Goal: Task Accomplishment & Management: Use online tool/utility

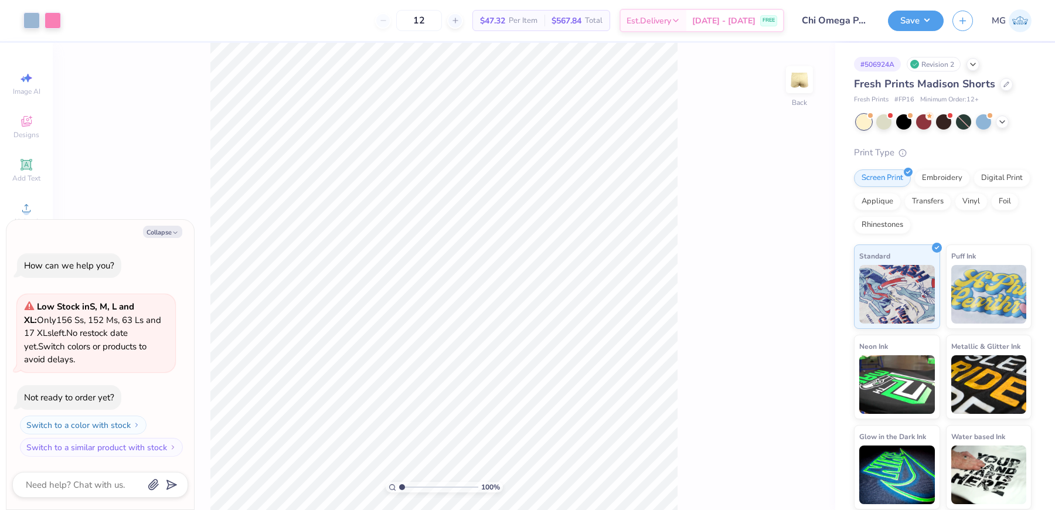
click at [721, 169] on div "100 % Back" at bounding box center [444, 276] width 782 height 467
click at [161, 230] on button "Collapse" at bounding box center [162, 232] width 39 height 12
type textarea "x"
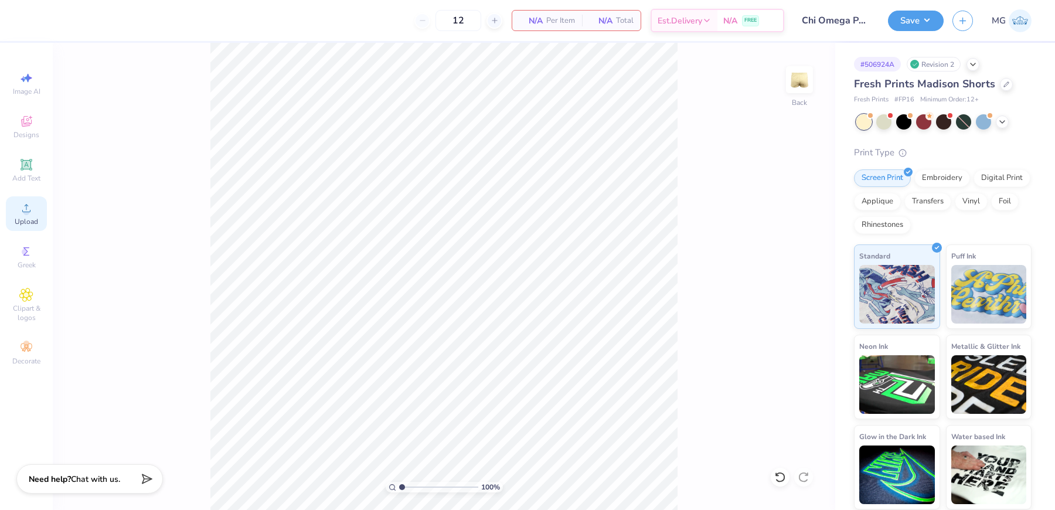
click at [29, 214] on icon at bounding box center [26, 208] width 14 height 14
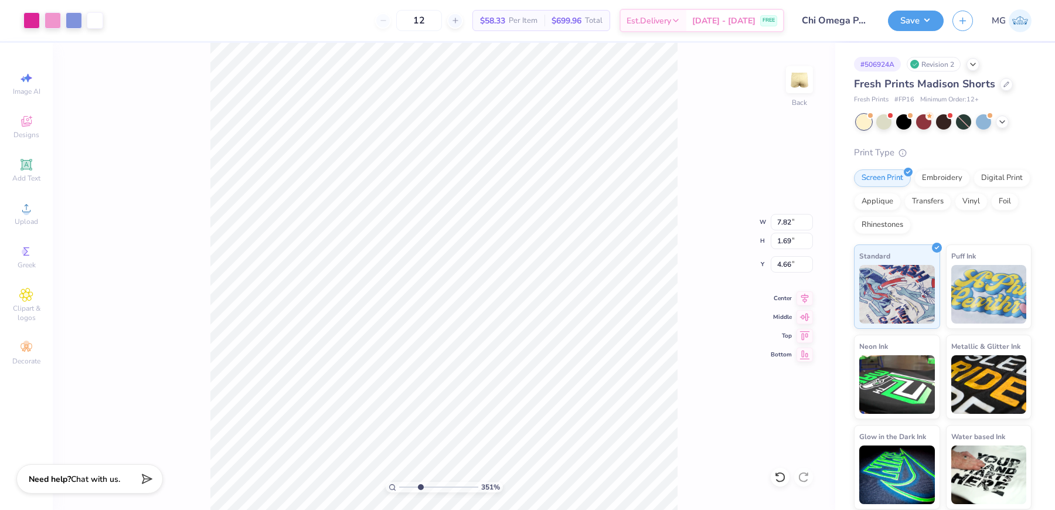
drag, startPoint x: 401, startPoint y: 485, endPoint x: 420, endPoint y: 488, distance: 19.0
click at [420, 488] on input "range" at bounding box center [438, 487] width 79 height 11
drag, startPoint x: 416, startPoint y: 485, endPoint x: 370, endPoint y: 479, distance: 46.7
type input "1"
click at [399, 482] on input "range" at bounding box center [438, 487] width 79 height 11
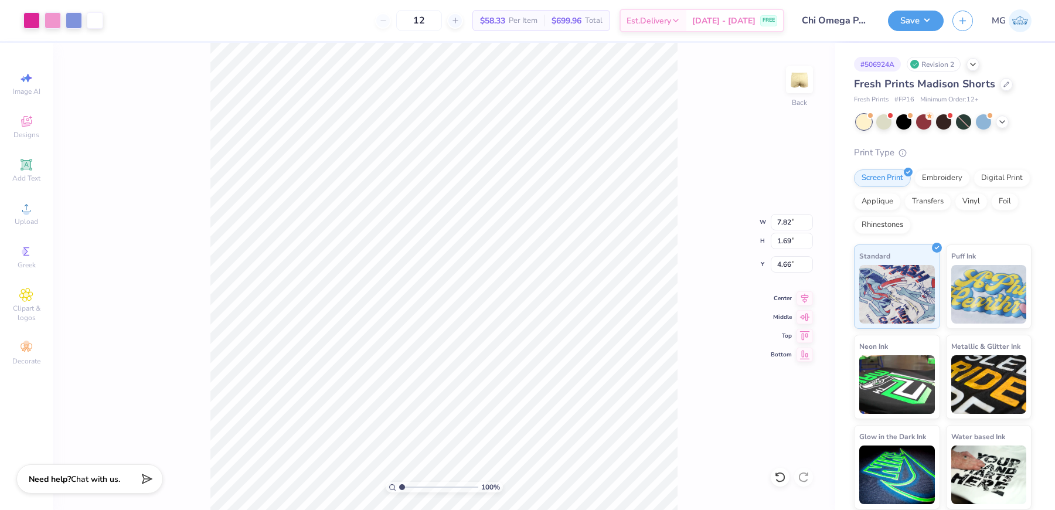
type input "5.40"
type input "1.16"
type input "2.47"
type input "4.72"
type input "1.02"
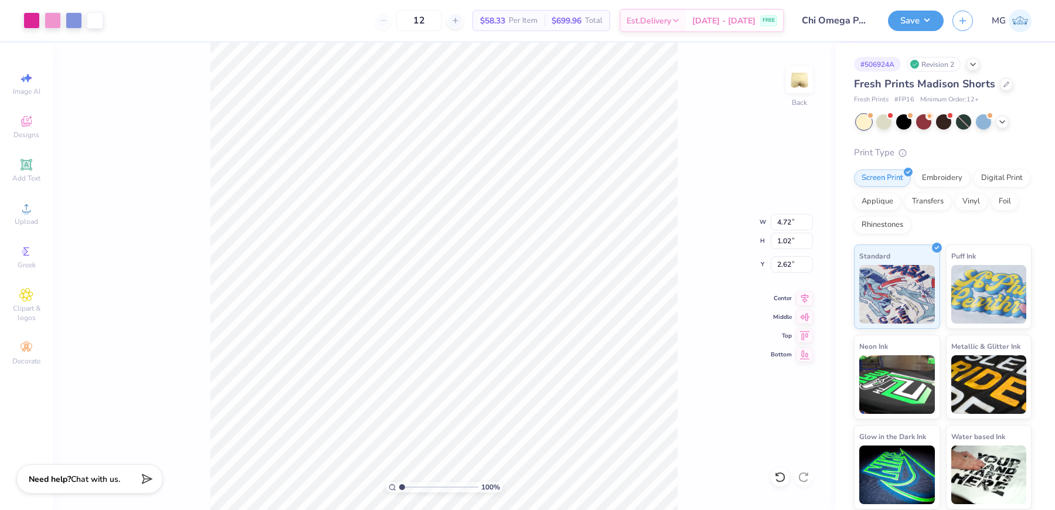
type input "2.01"
click at [405, 483] on input "range" at bounding box center [438, 487] width 79 height 11
drag, startPoint x: 406, startPoint y: 486, endPoint x: 433, endPoint y: 483, distance: 27.1
click at [433, 483] on input "range" at bounding box center [438, 487] width 79 height 11
drag, startPoint x: 432, startPoint y: 486, endPoint x: 383, endPoint y: 482, distance: 48.8
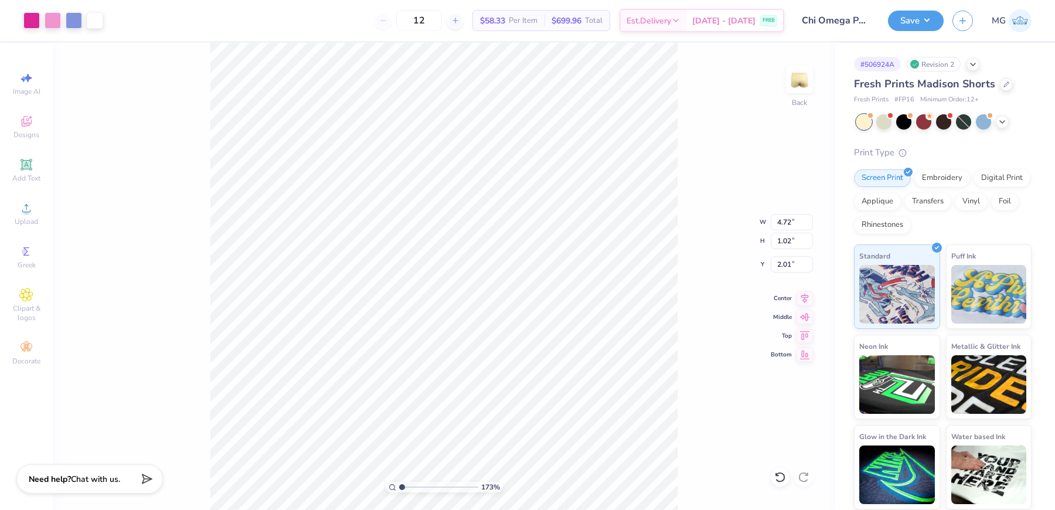
type input "1"
click at [399, 482] on input "range" at bounding box center [438, 487] width 79 height 11
click at [791, 223] on input "4.72" at bounding box center [792, 222] width 42 height 16
type input "4"
type input "5.00"
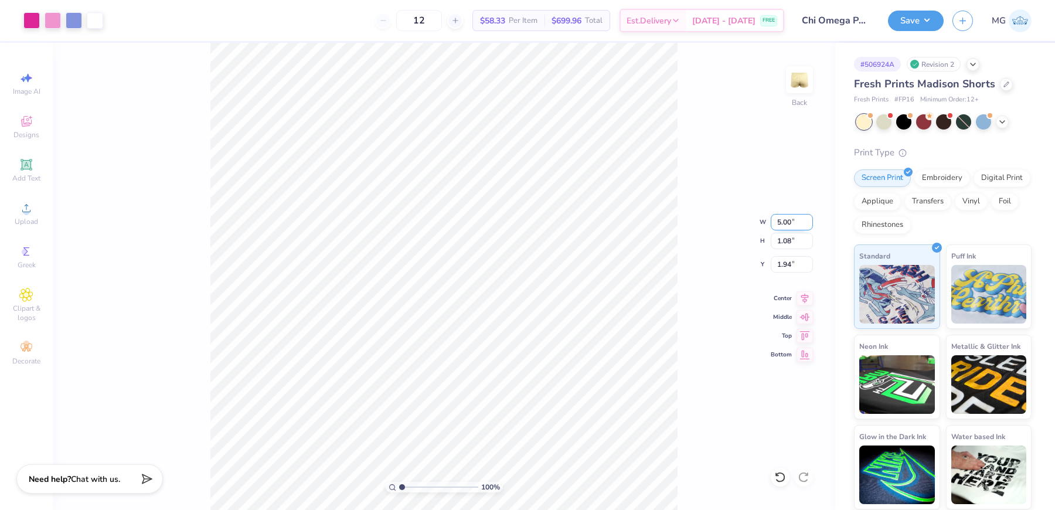
type input "1.08"
type input "1.95"
click at [790, 265] on input "1.95" at bounding box center [792, 264] width 42 height 16
type input "1.90"
click at [922, 15] on button "Save" at bounding box center [916, 19] width 56 height 21
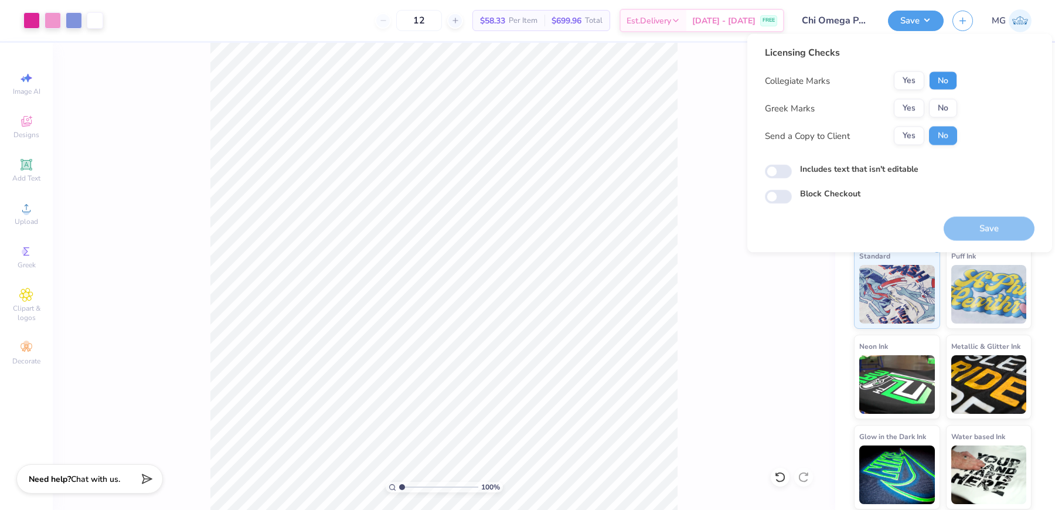
click at [948, 87] on button "No" at bounding box center [943, 80] width 28 height 19
click at [941, 108] on button "No" at bounding box center [943, 108] width 28 height 19
click at [903, 133] on button "Yes" at bounding box center [909, 136] width 30 height 19
click at [786, 175] on input "Includes text that isn't editable" at bounding box center [778, 172] width 27 height 14
checkbox input "true"
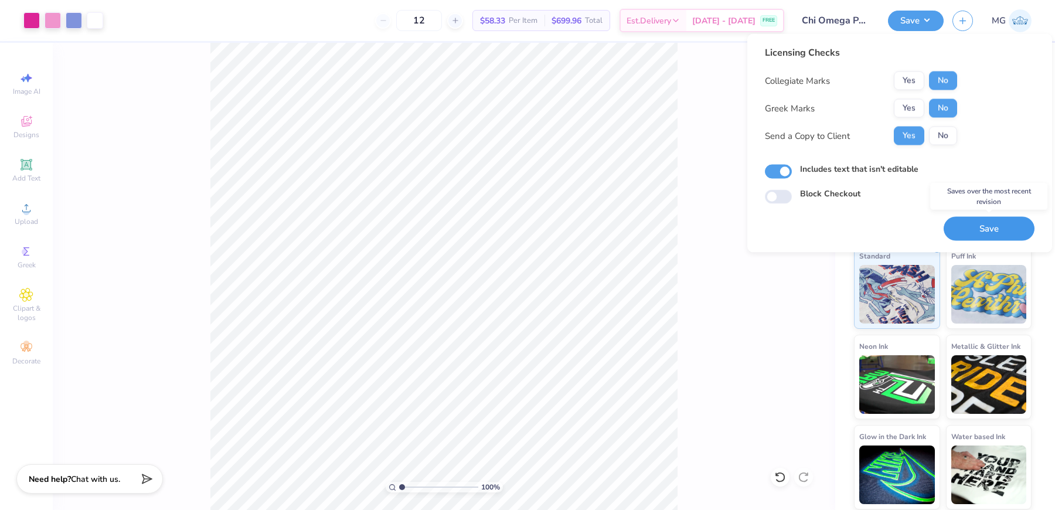
click at [969, 232] on button "Save" at bounding box center [988, 229] width 91 height 24
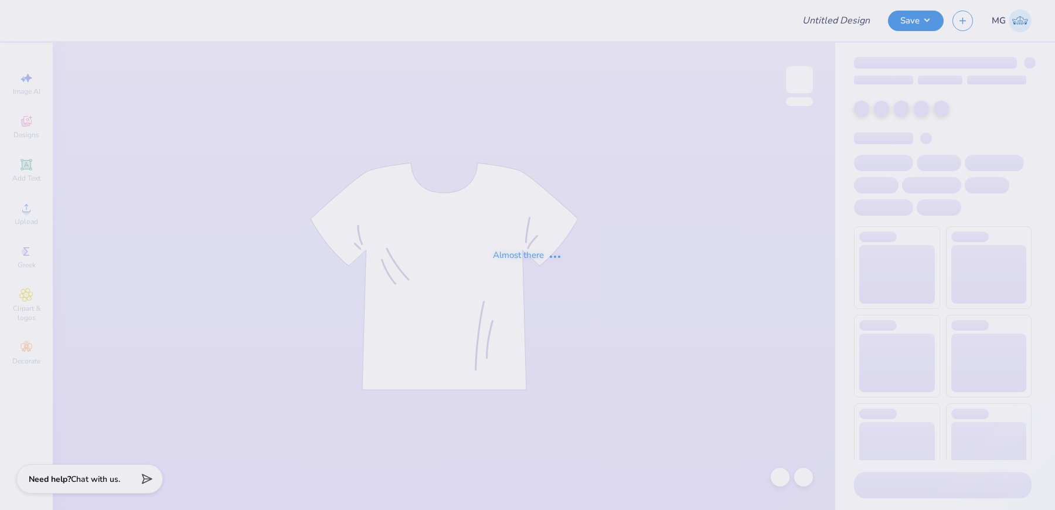
type input "Chi Omega Patchwork Yellow Set Shorts"
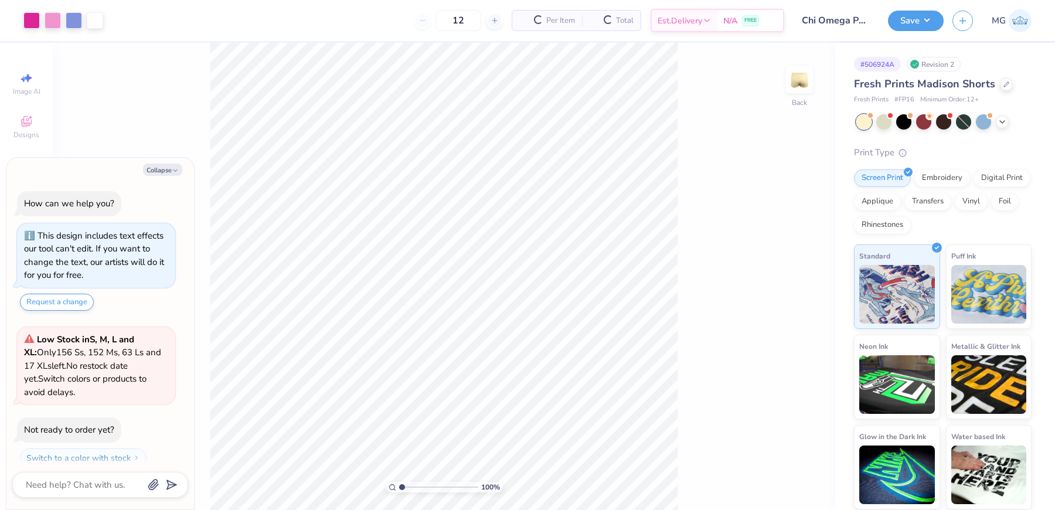
scroll to position [32, 0]
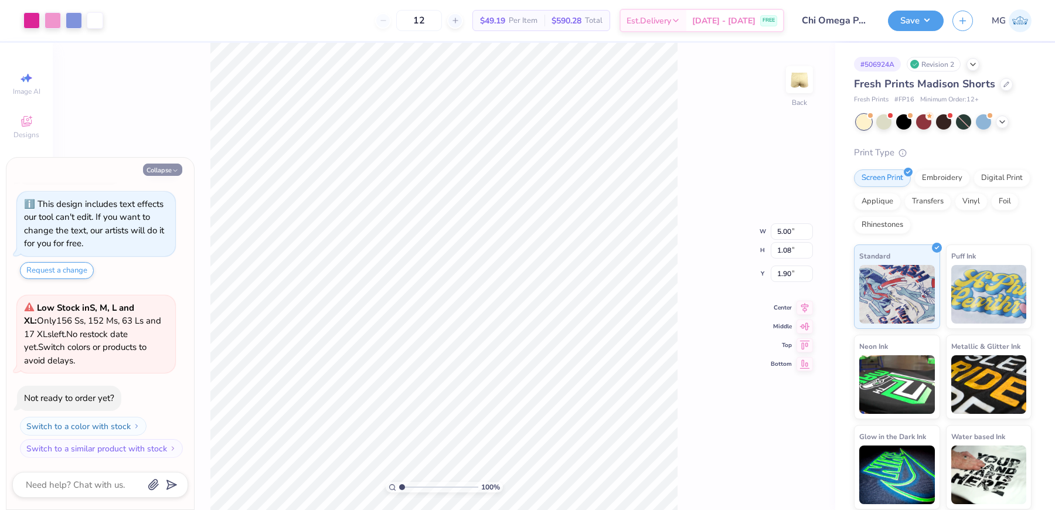
click at [167, 173] on button "Collapse" at bounding box center [162, 169] width 39 height 12
type textarea "x"
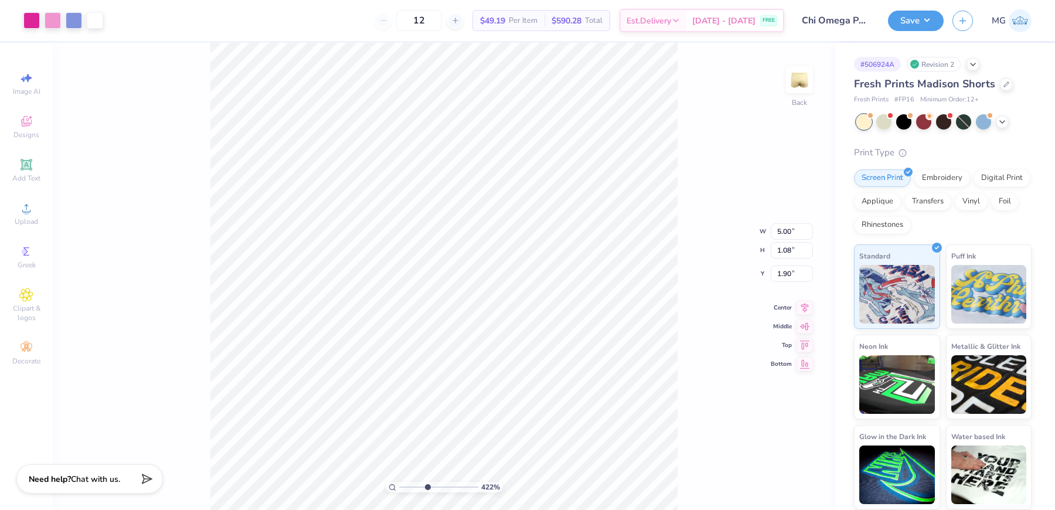
drag, startPoint x: 402, startPoint y: 485, endPoint x: 427, endPoint y: 490, distance: 25.2
click at [427, 490] on input "range" at bounding box center [438, 487] width 79 height 11
click at [429, 482] on input "range" at bounding box center [438, 487] width 79 height 11
drag, startPoint x: 427, startPoint y: 484, endPoint x: 381, endPoint y: 484, distance: 45.7
type input "1"
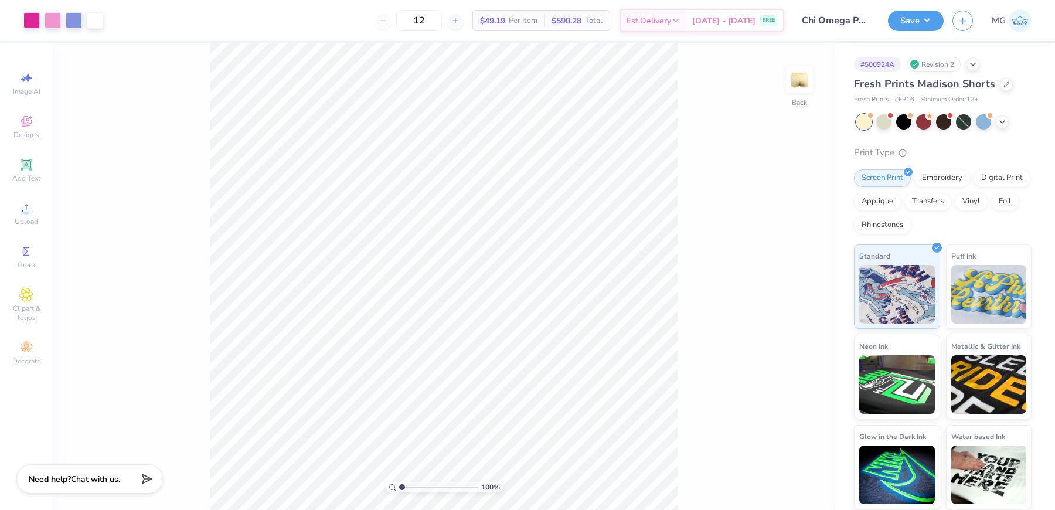
click at [399, 484] on input "range" at bounding box center [438, 487] width 79 height 11
drag, startPoint x: 786, startPoint y: 222, endPoint x: 723, endPoint y: 221, distance: 63.9
click at [723, 221] on div "100 % Back W 5.00 5.00 " H 1.08 1.08 " Y 1.90 1.90 " Center Middle Top Bottom" at bounding box center [444, 276] width 782 height 467
click at [787, 223] on input "5.00" at bounding box center [792, 222] width 42 height 16
type input "4.50"
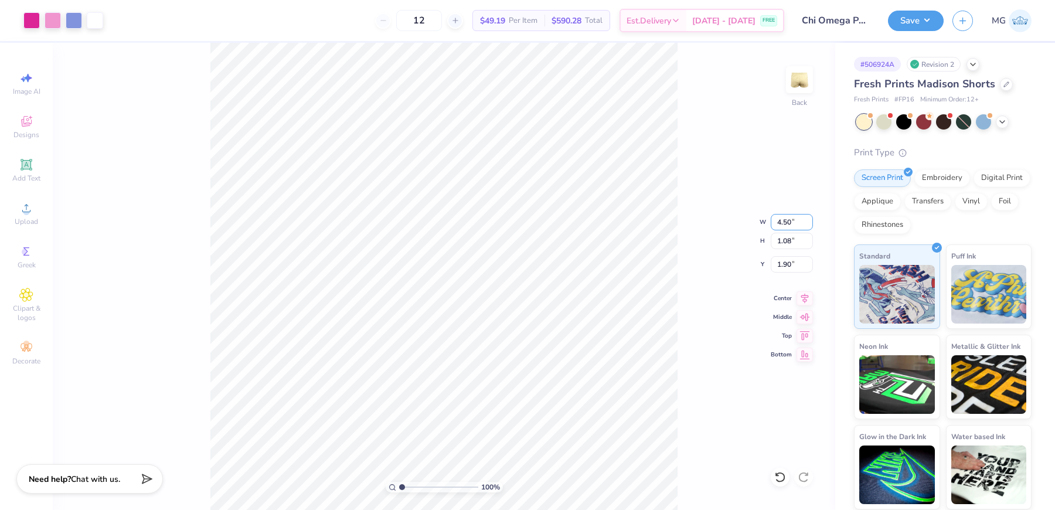
type input "0.97"
type input "1.95"
type input "1.97"
click at [935, 22] on button "Save" at bounding box center [916, 19] width 56 height 21
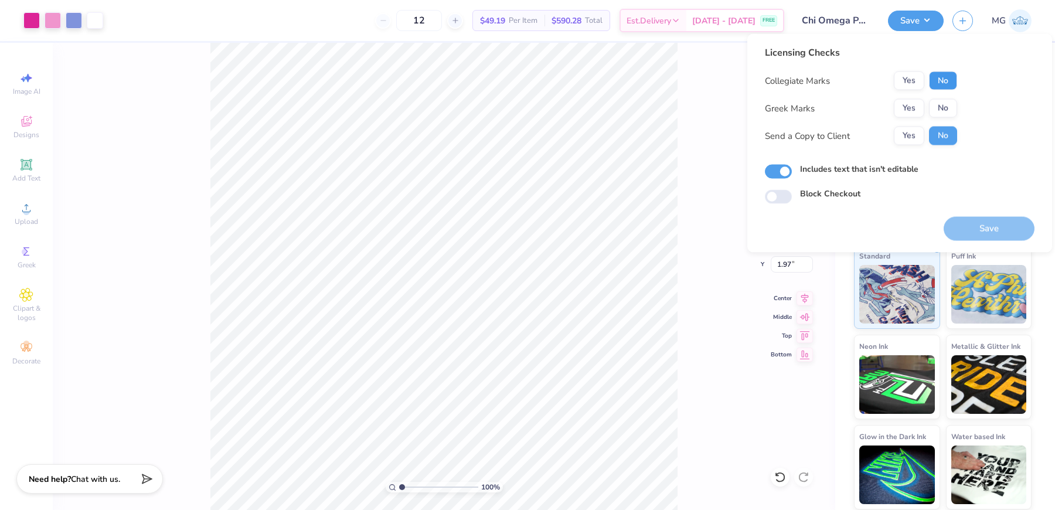
click at [941, 80] on button "No" at bounding box center [943, 80] width 28 height 19
click at [943, 105] on button "No" at bounding box center [943, 108] width 28 height 19
click at [907, 135] on button "Yes" at bounding box center [909, 136] width 30 height 19
click at [974, 219] on button "Save" at bounding box center [988, 229] width 91 height 24
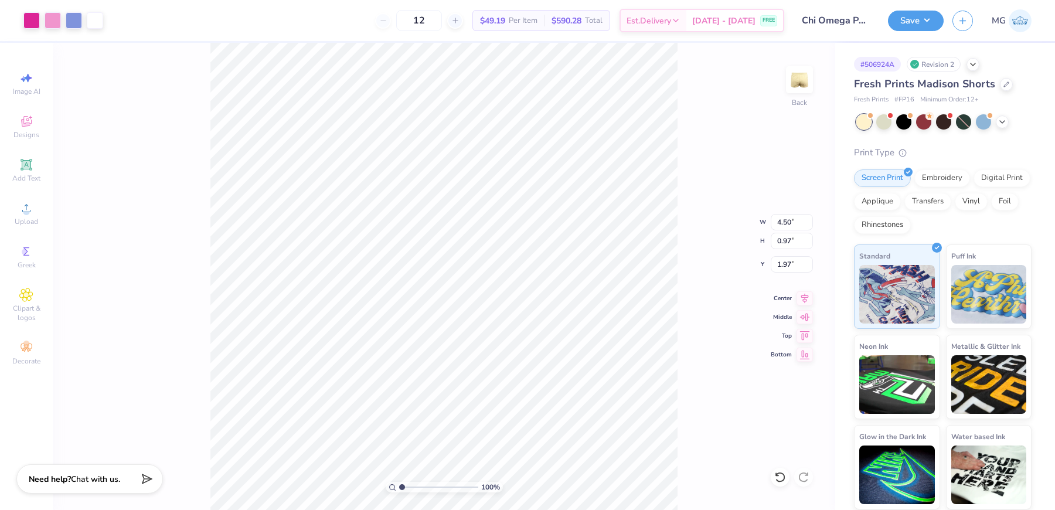
click at [683, 132] on div "100 % Back W 4.50 4.50 " H 0.97 0.97 " Y 1.97 1.97 " Center Middle Top Bottom" at bounding box center [444, 276] width 782 height 467
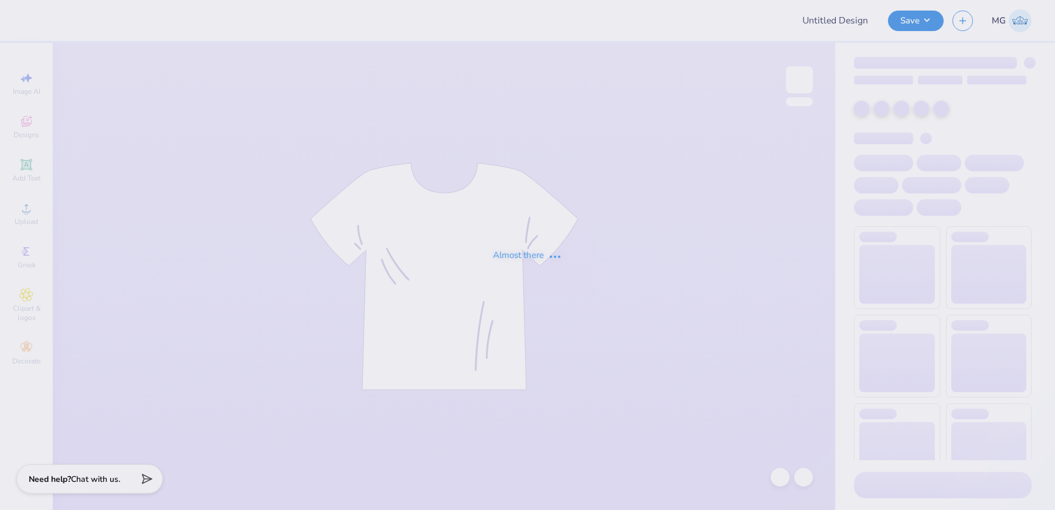
type input "Chi Omega Patchwork Yellow Set Shorts"
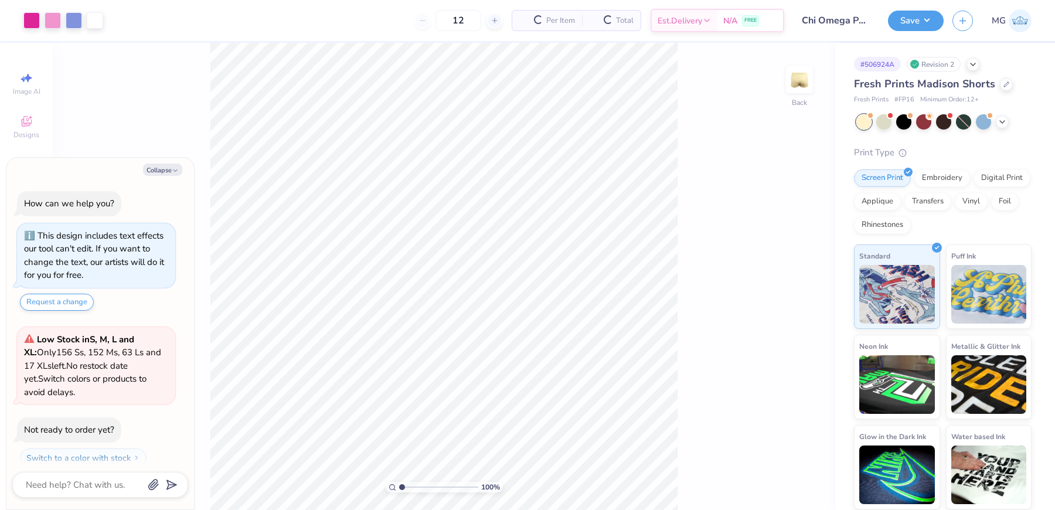
scroll to position [32, 0]
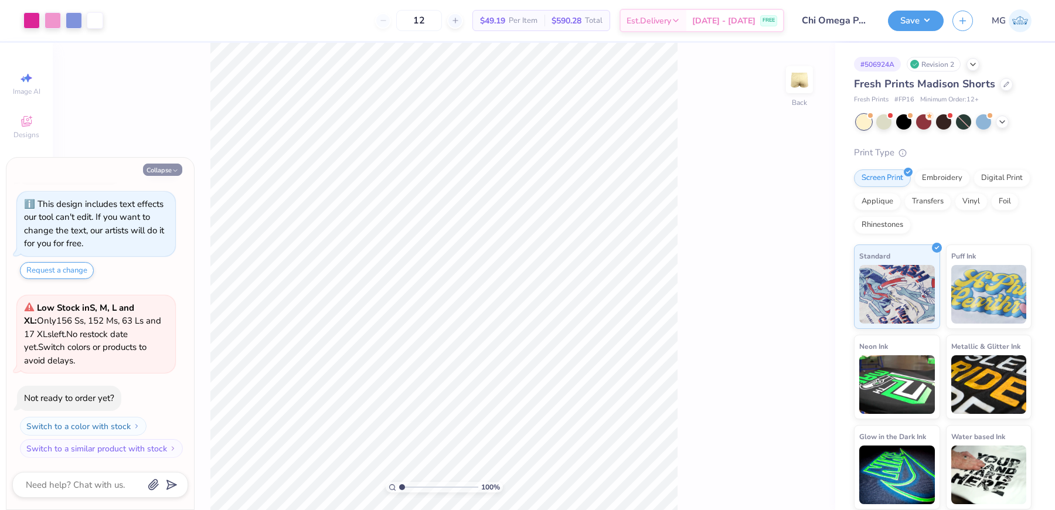
click at [165, 171] on button "Collapse" at bounding box center [162, 169] width 39 height 12
type textarea "x"
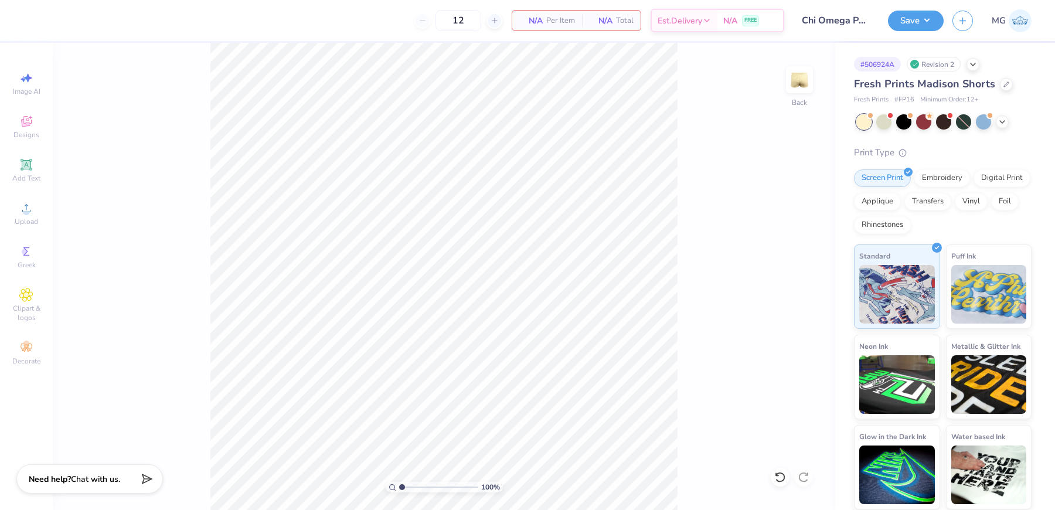
click at [152, 208] on div "100 % Back" at bounding box center [444, 276] width 782 height 467
click at [21, 207] on icon at bounding box center [26, 208] width 14 height 14
click at [180, 190] on div "100 % Back" at bounding box center [444, 276] width 782 height 467
click at [4, 217] on div "Image AI Designs Add Text Upload Greek Clipart & logos Decorate" at bounding box center [26, 276] width 53 height 467
click at [30, 212] on icon at bounding box center [26, 208] width 14 height 14
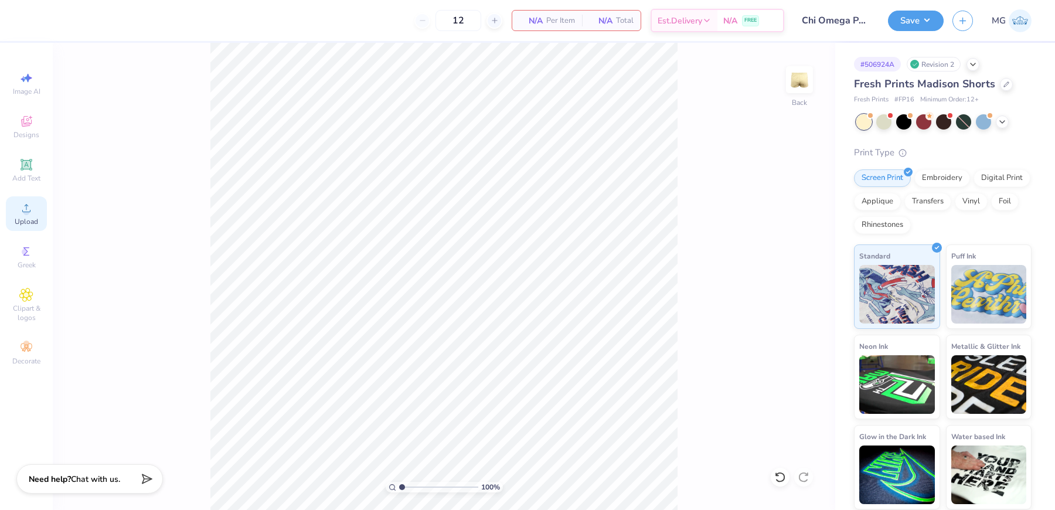
click at [22, 212] on icon at bounding box center [26, 208] width 14 height 14
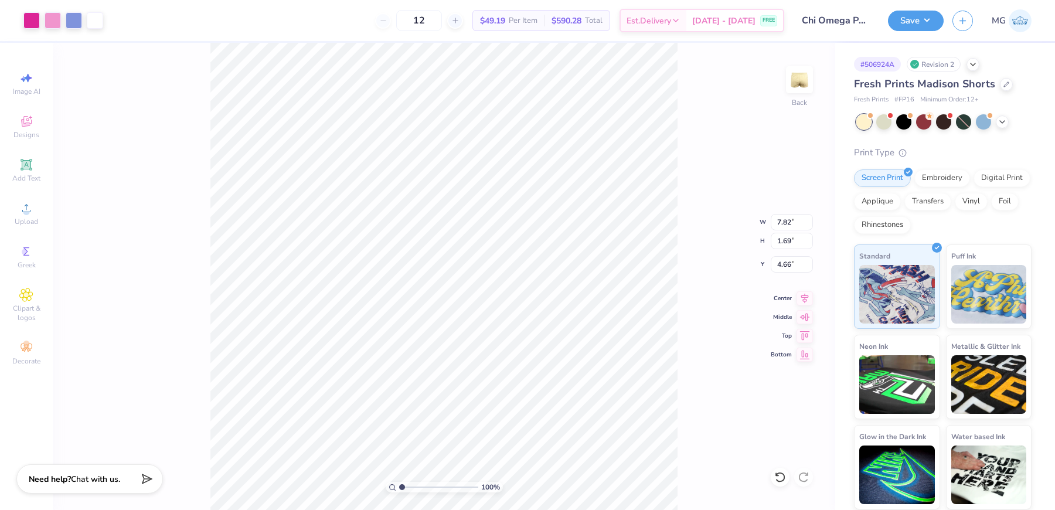
type input "6.13"
type input "1.32"
type input "5.02"
type input "4.44"
type input "0.96"
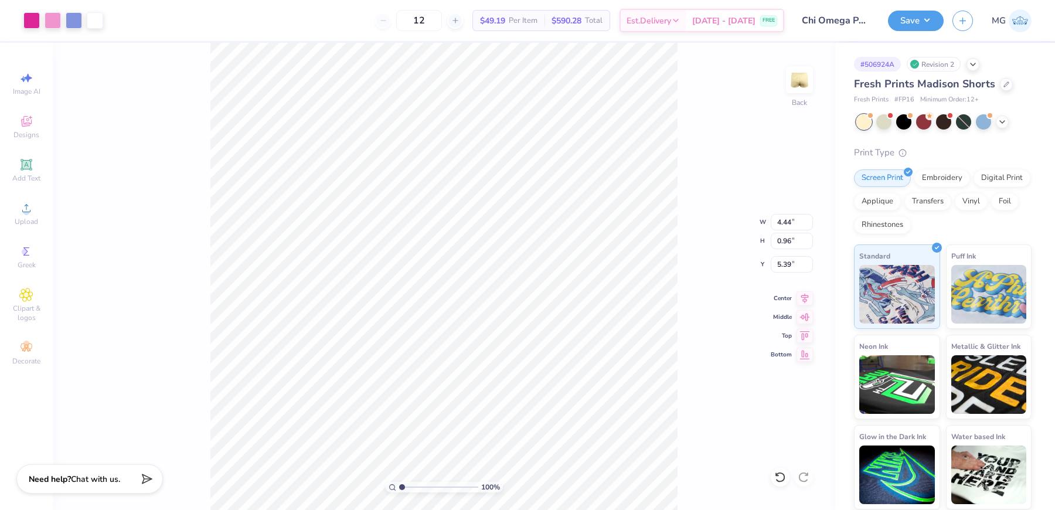
type input "2.29"
click at [785, 221] on input "4.44" at bounding box center [792, 222] width 42 height 16
click at [792, 223] on input "4.44" at bounding box center [792, 222] width 42 height 16
type input "4.50"
type input "0.97"
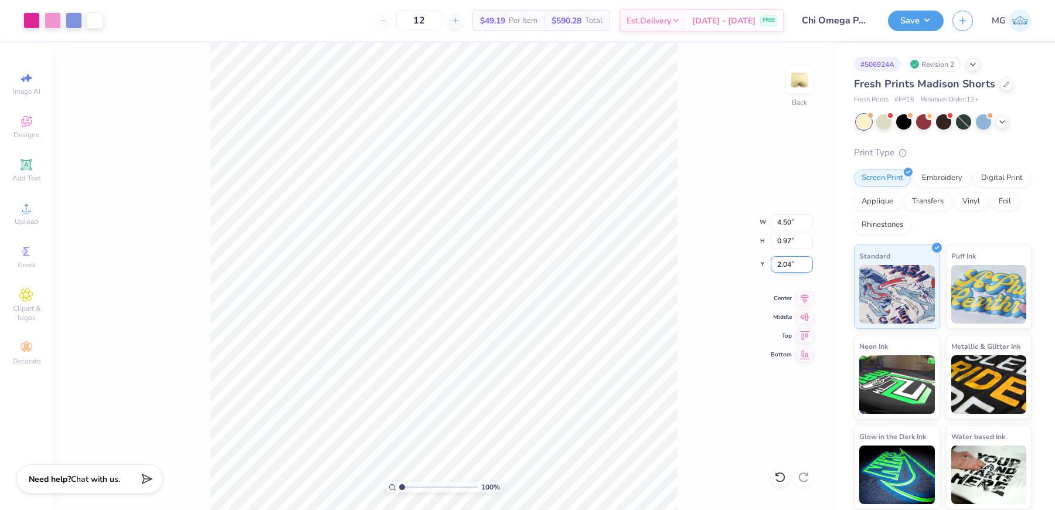
drag, startPoint x: 790, startPoint y: 265, endPoint x: 796, endPoint y: 297, distance: 32.2
click at [791, 265] on input "2.04" at bounding box center [792, 264] width 42 height 16
type input "2.00"
click at [926, 18] on button "Save" at bounding box center [916, 19] width 56 height 21
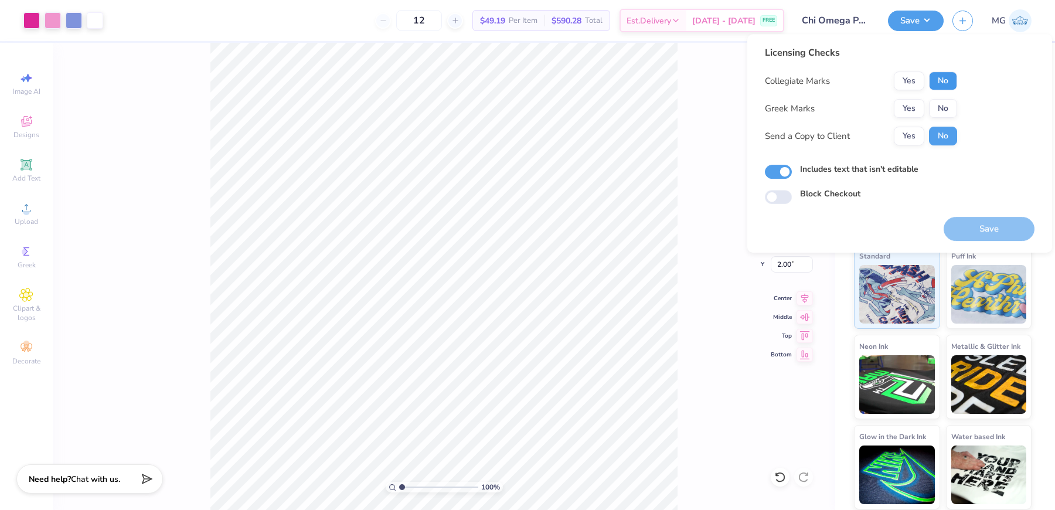
click at [938, 77] on button "No" at bounding box center [943, 80] width 28 height 19
click at [943, 108] on button "No" at bounding box center [943, 108] width 28 height 19
click at [909, 130] on button "Yes" at bounding box center [909, 136] width 30 height 19
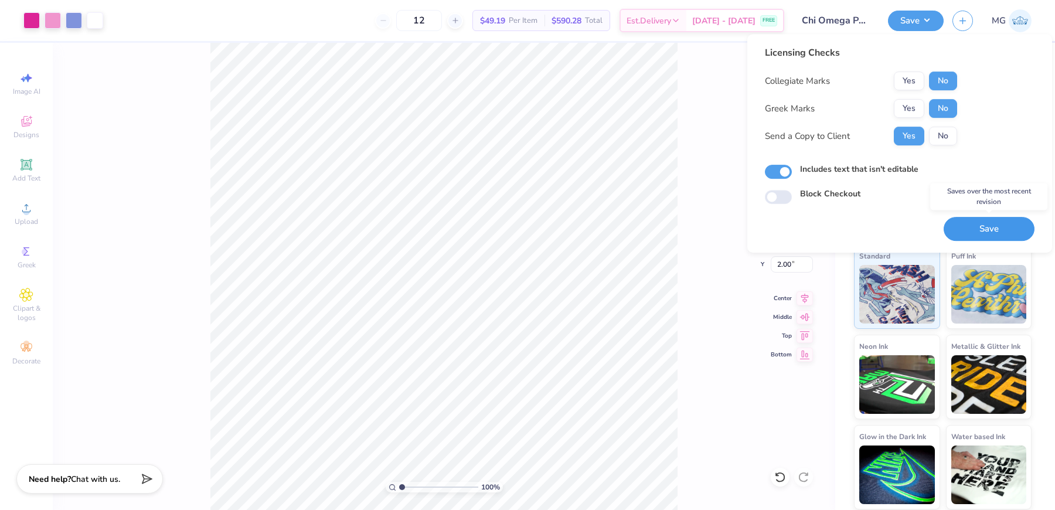
click at [974, 234] on button "Save" at bounding box center [988, 229] width 91 height 24
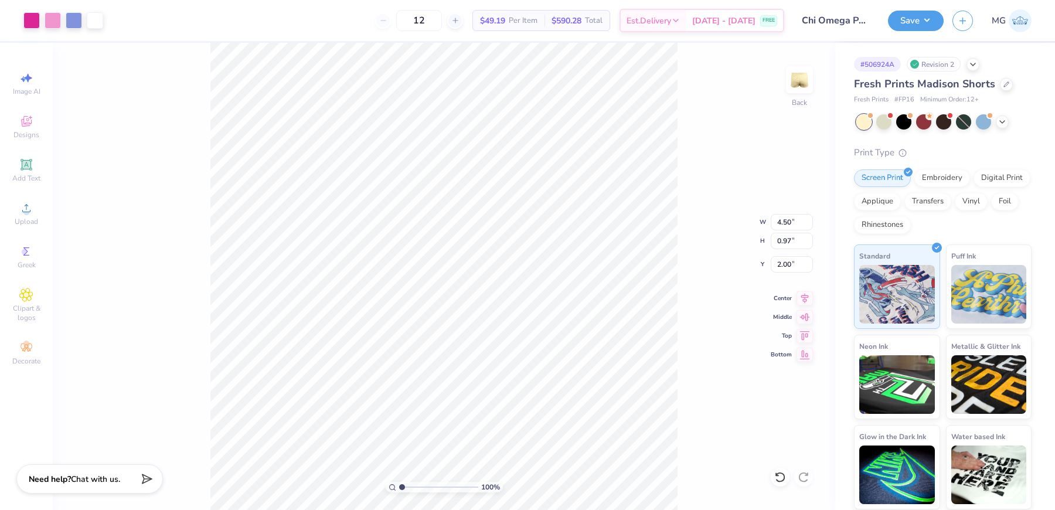
click at [708, 142] on div "100 % Back W 4.50 4.50 " H 0.97 0.97 " Y 2.00 2.00 " Center Middle Top Bottom" at bounding box center [444, 276] width 782 height 467
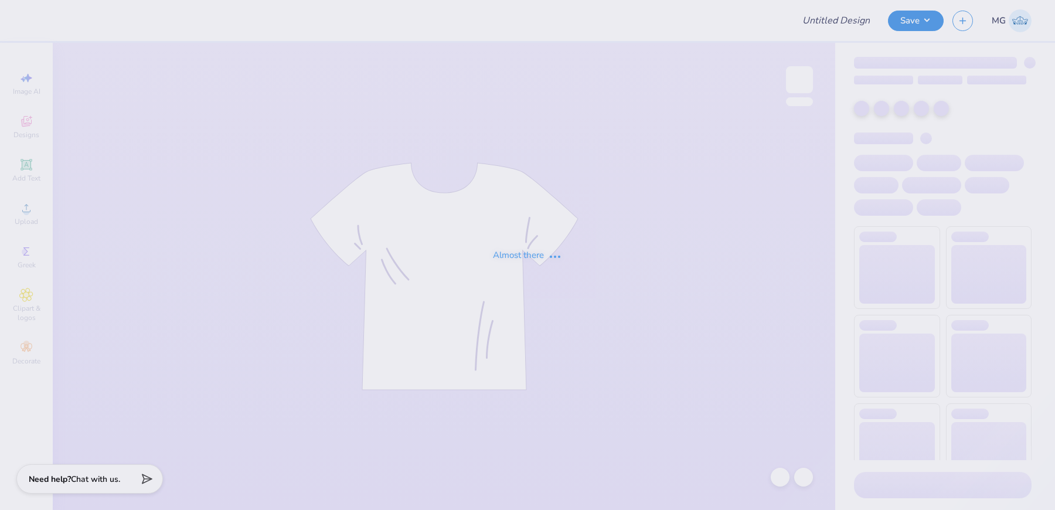
type input "Chi Omega Patchwork Yellow Set Shorts"
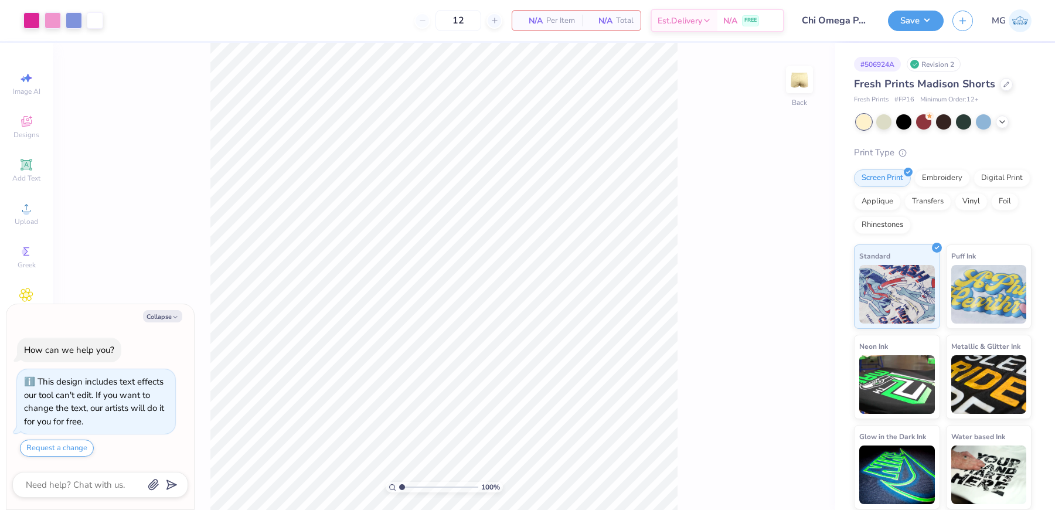
scroll to position [32, 0]
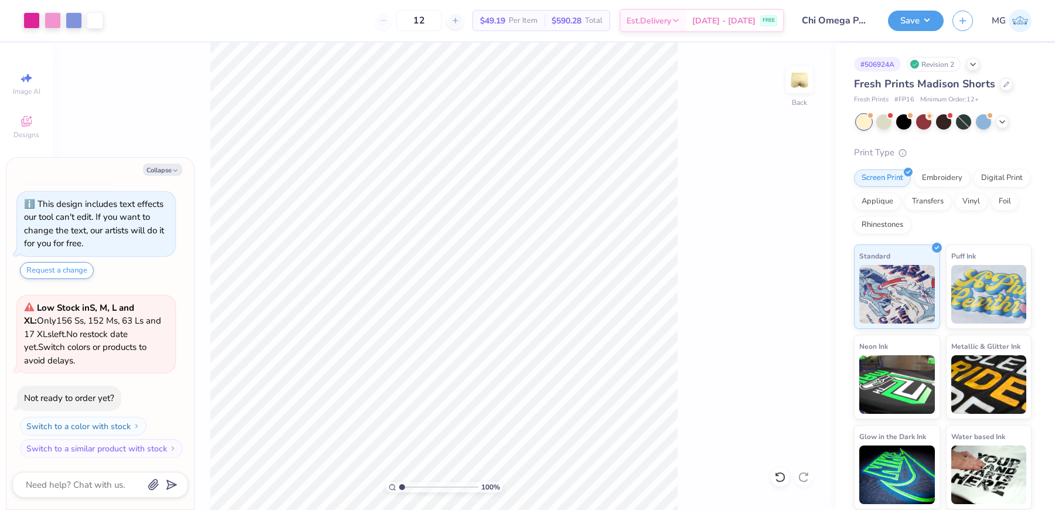
type textarea "x"
drag, startPoint x: 405, startPoint y: 483, endPoint x: 412, endPoint y: 485, distance: 7.1
type input "2.34"
click at [412, 485] on input "range" at bounding box center [438, 487] width 79 height 11
click at [172, 166] on button "Collapse" at bounding box center [162, 169] width 39 height 12
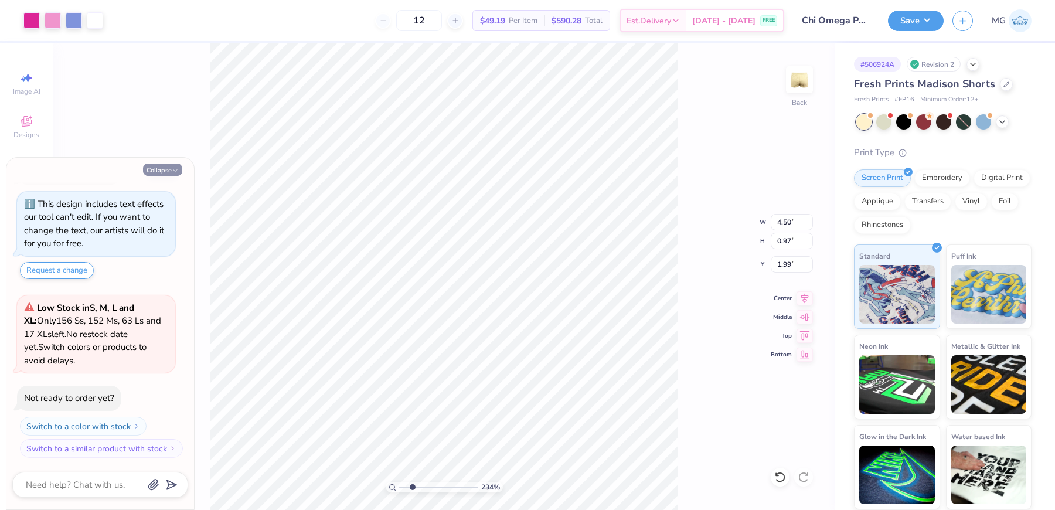
type textarea "x"
